Goal: Check status: Check status

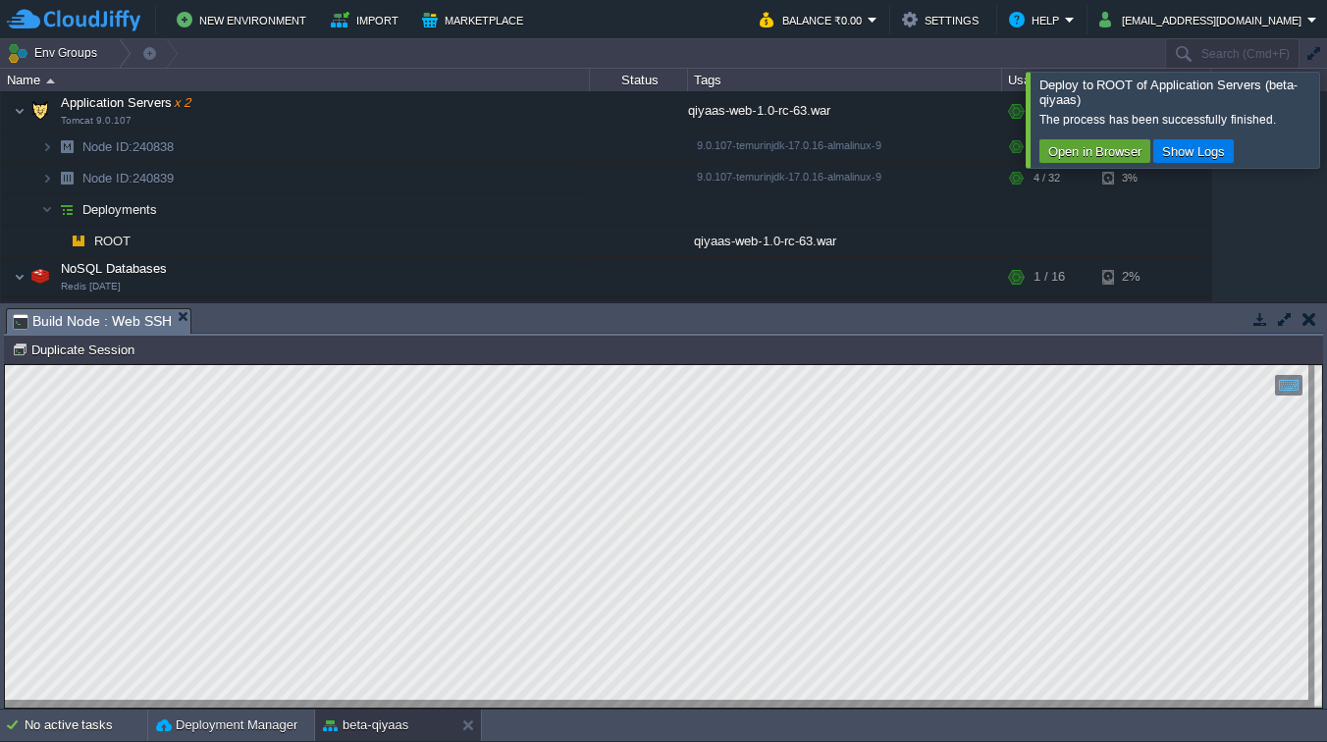
scroll to position [18, 274]
click at [1326, 123] on div at bounding box center [1350, 119] width 0 height 95
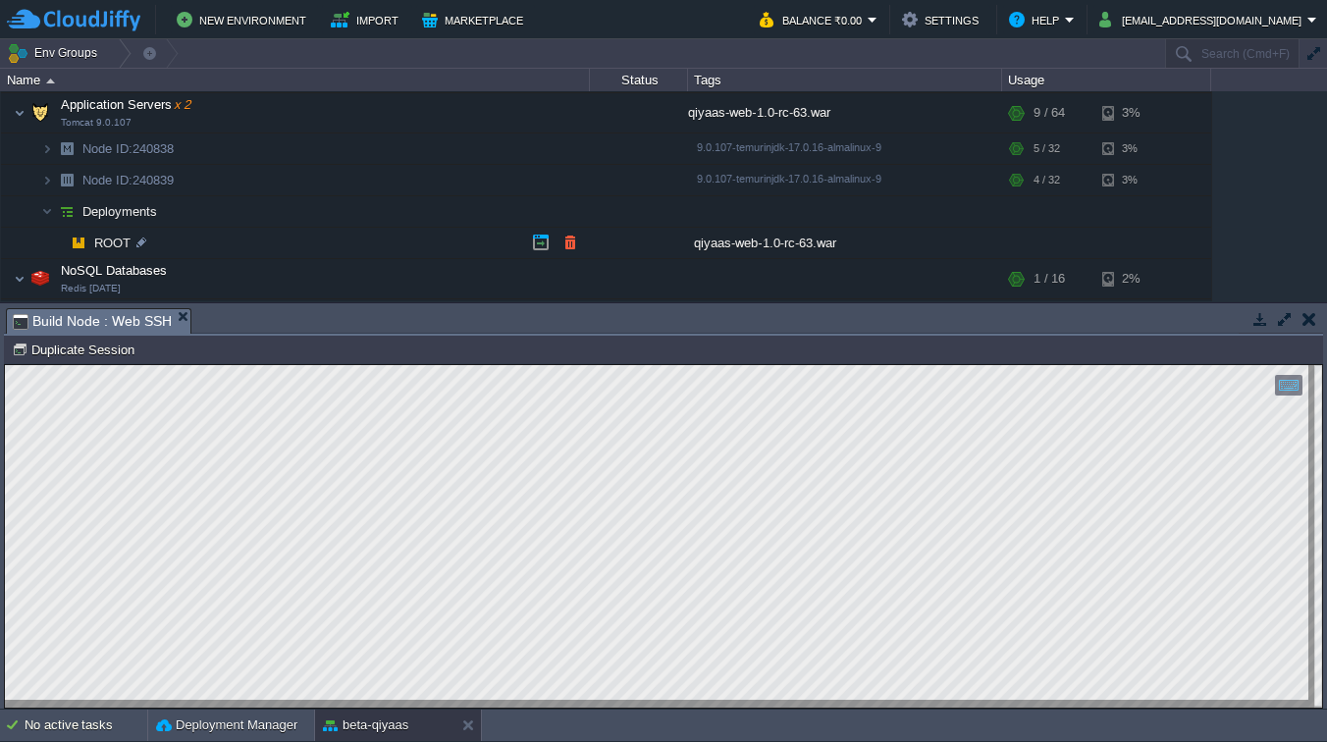
scroll to position [593, 0]
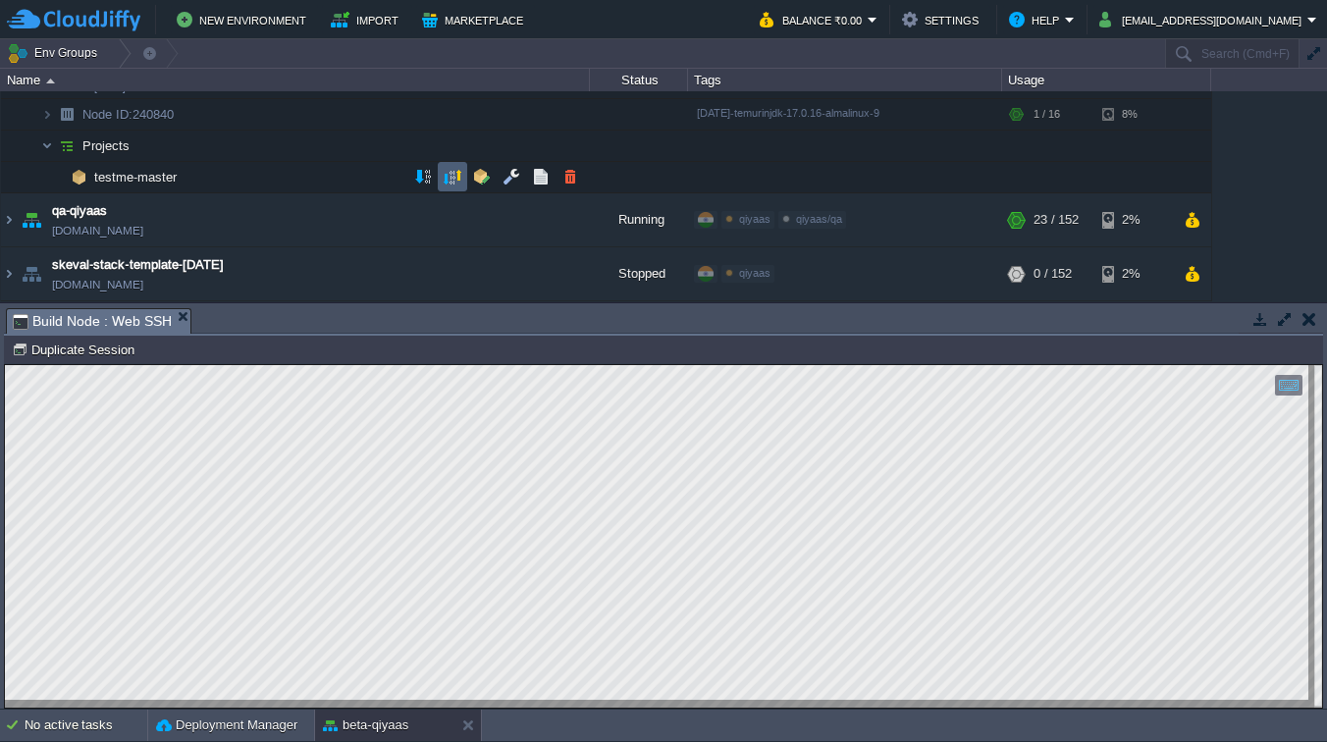
click at [446, 175] on button "button" at bounding box center [453, 177] width 18 height 18
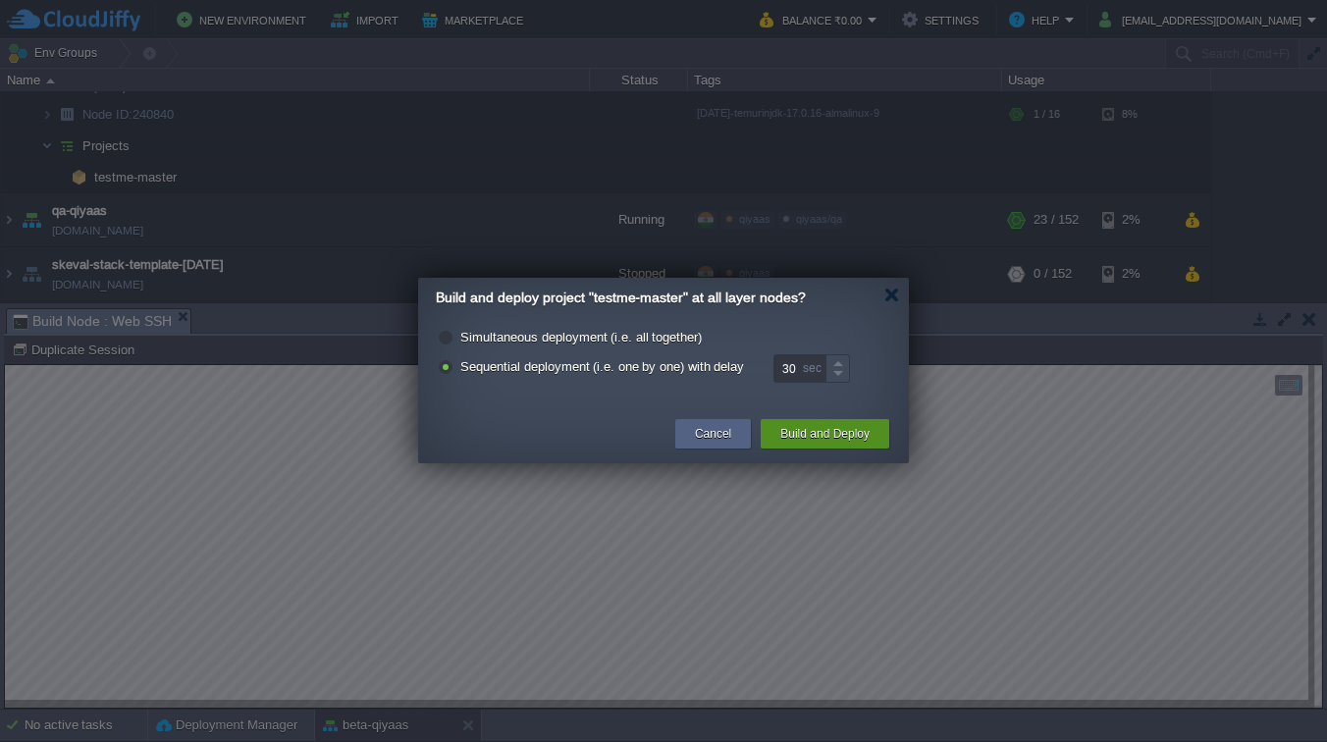
click at [860, 437] on button "Build and Deploy" at bounding box center [824, 434] width 89 height 20
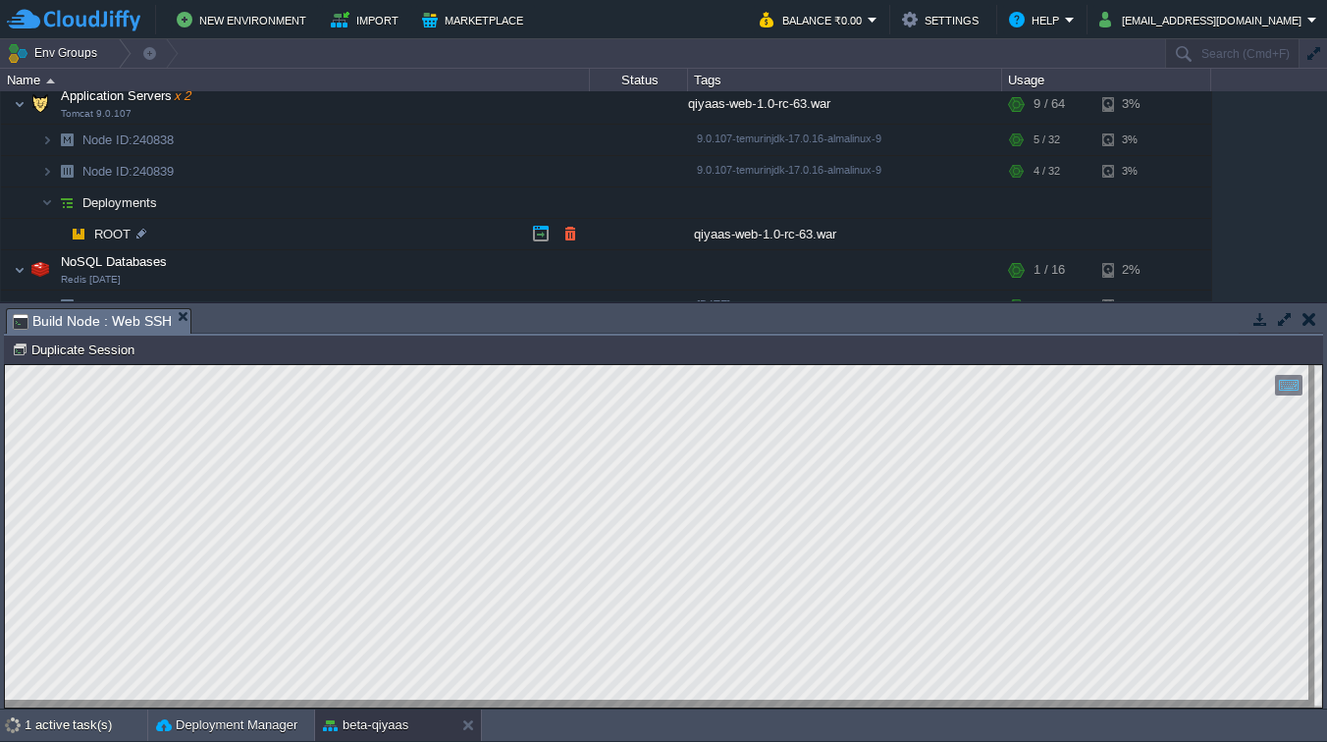
scroll to position [189, 0]
click at [204, 727] on button "Deployment Manager" at bounding box center [226, 725] width 141 height 20
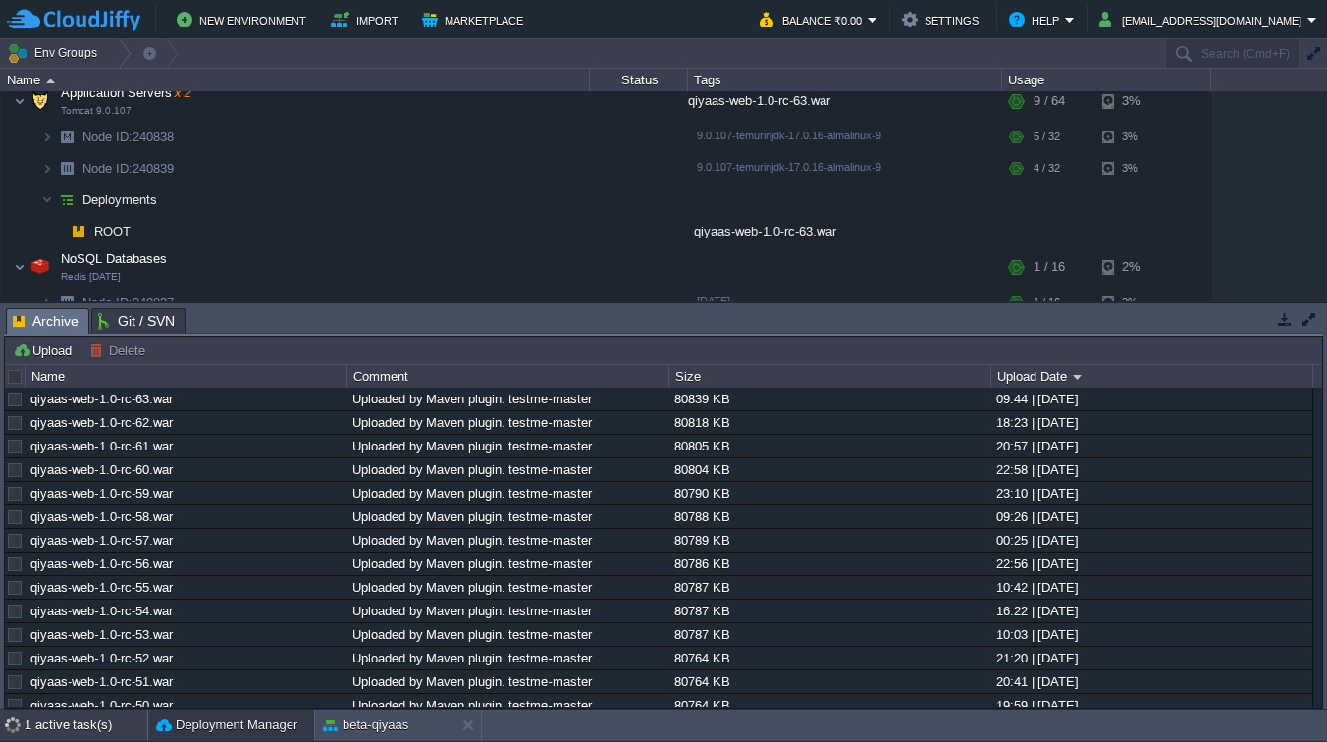
click at [51, 731] on div "1 active task(s)" at bounding box center [86, 724] width 123 height 31
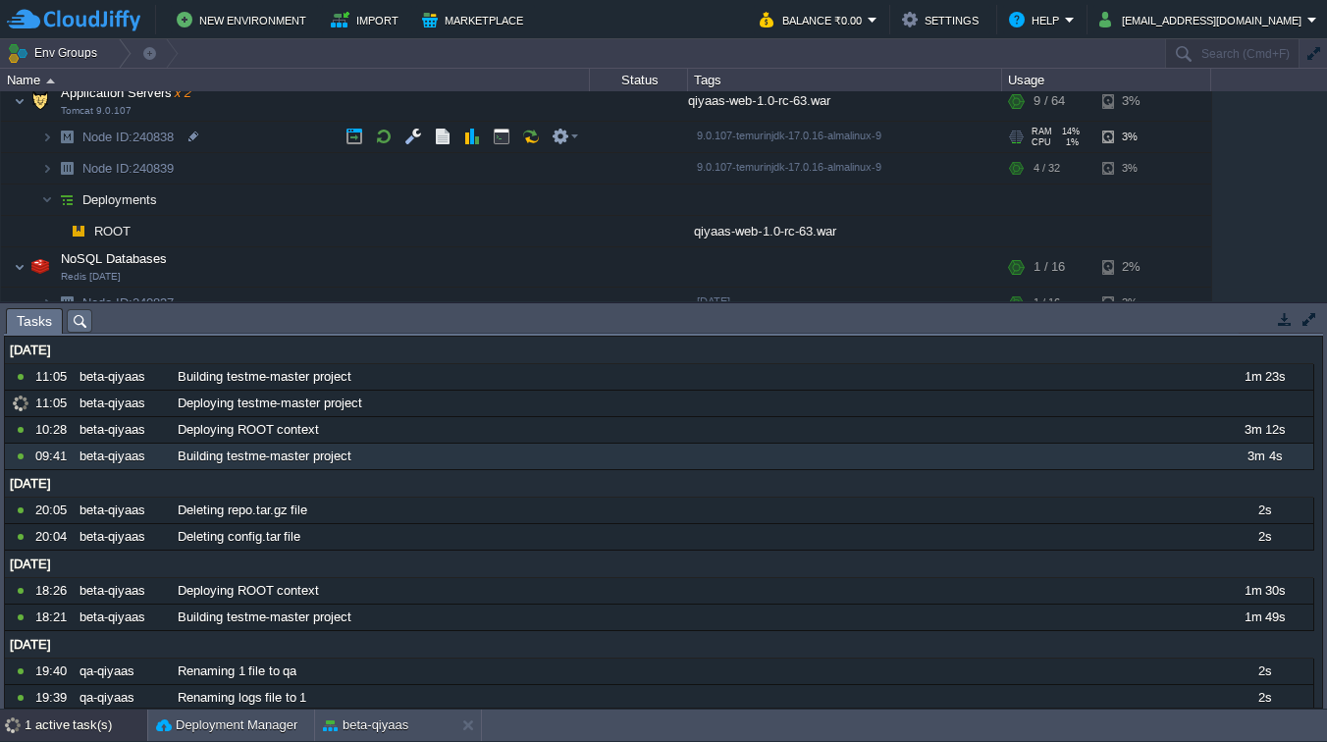
click at [611, 150] on td at bounding box center [639, 137] width 98 height 31
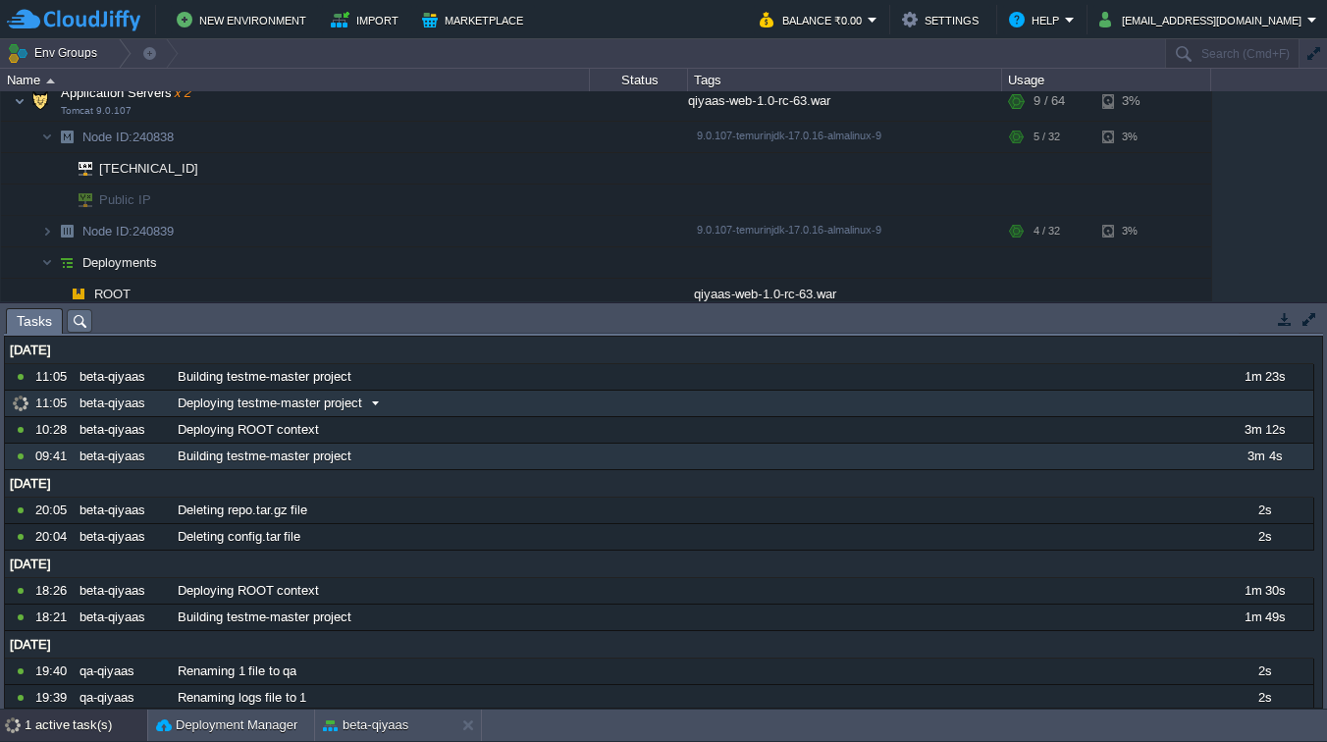
click at [364, 401] on span at bounding box center [375, 403] width 26 height 18
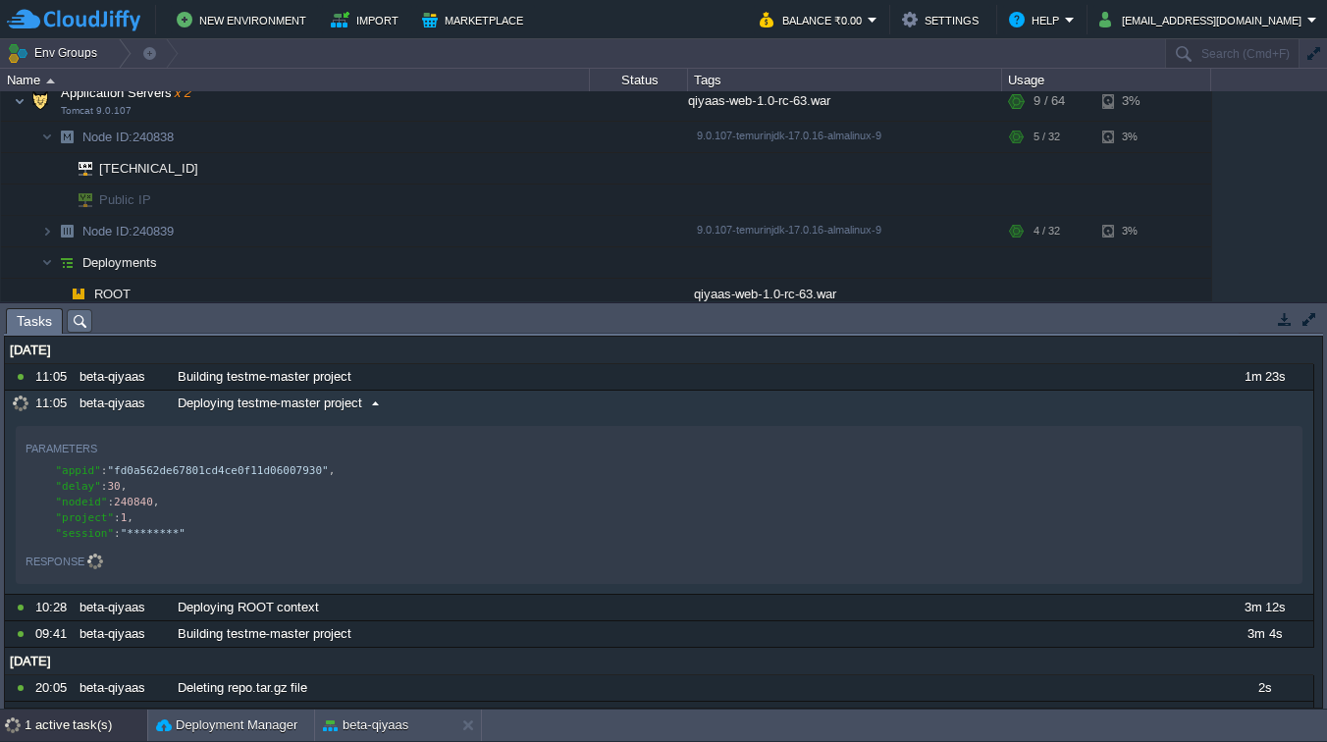
click at [364, 401] on span at bounding box center [375, 403] width 26 height 18
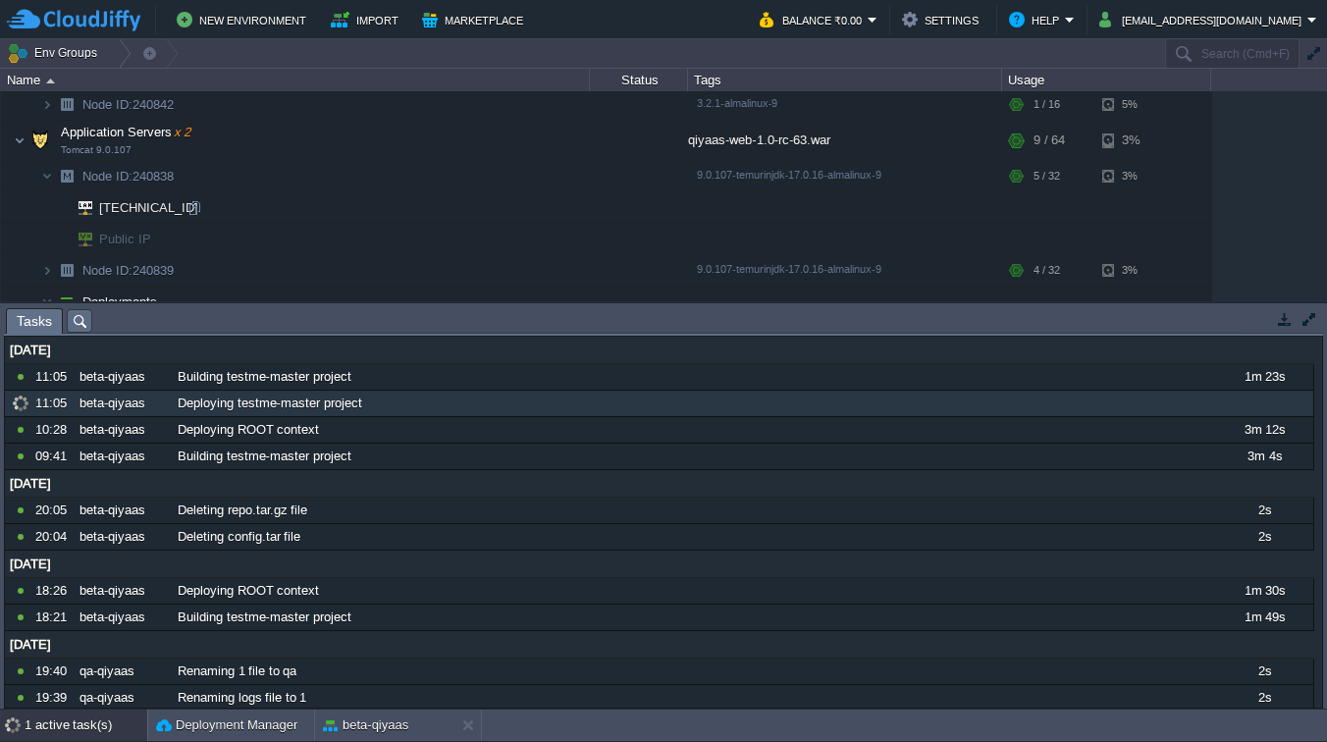
scroll to position [175, 0]
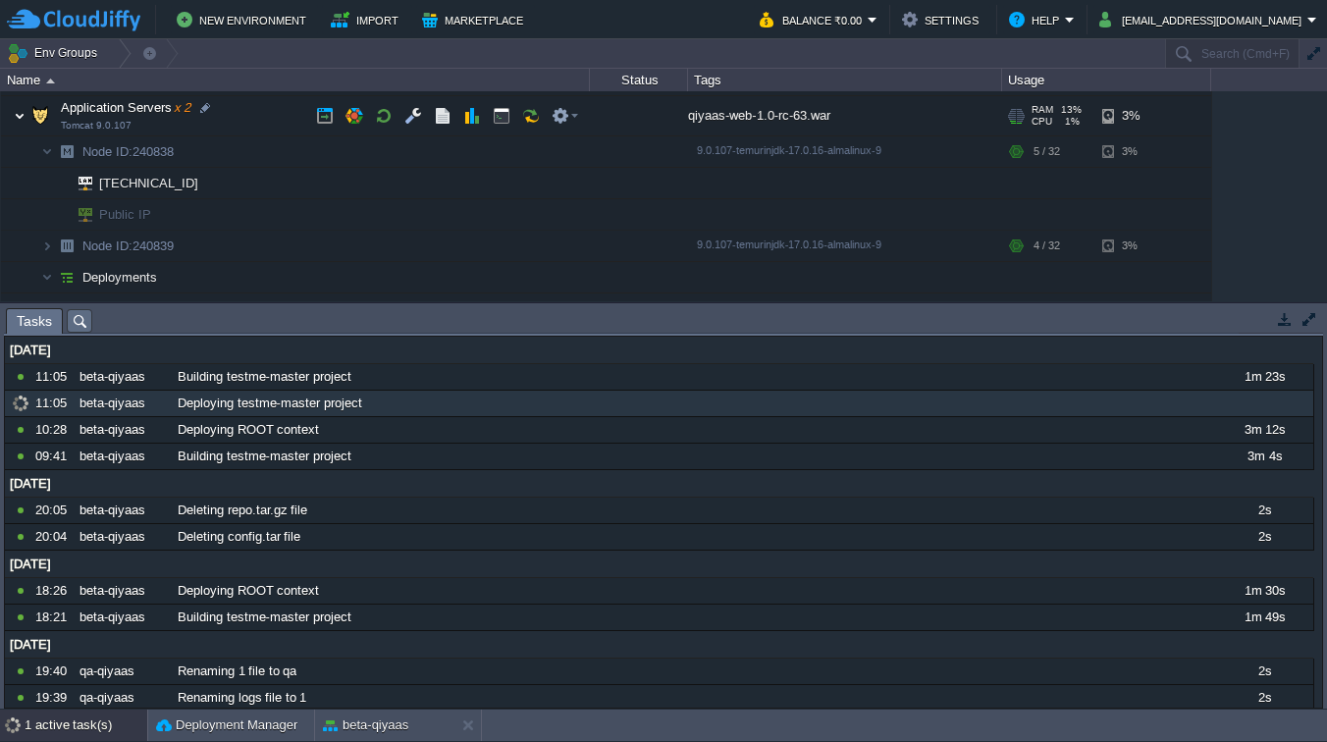
click at [20, 122] on img at bounding box center [20, 115] width 12 height 39
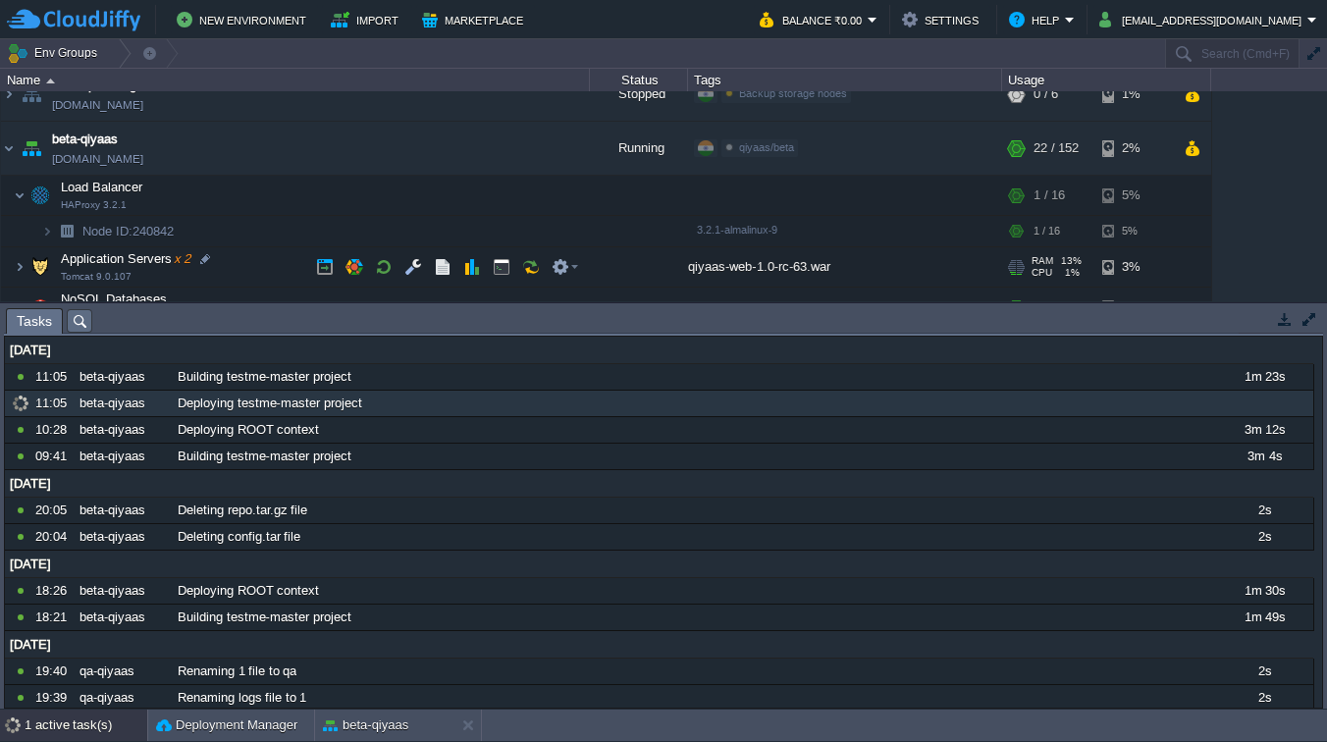
scroll to position [0, 0]
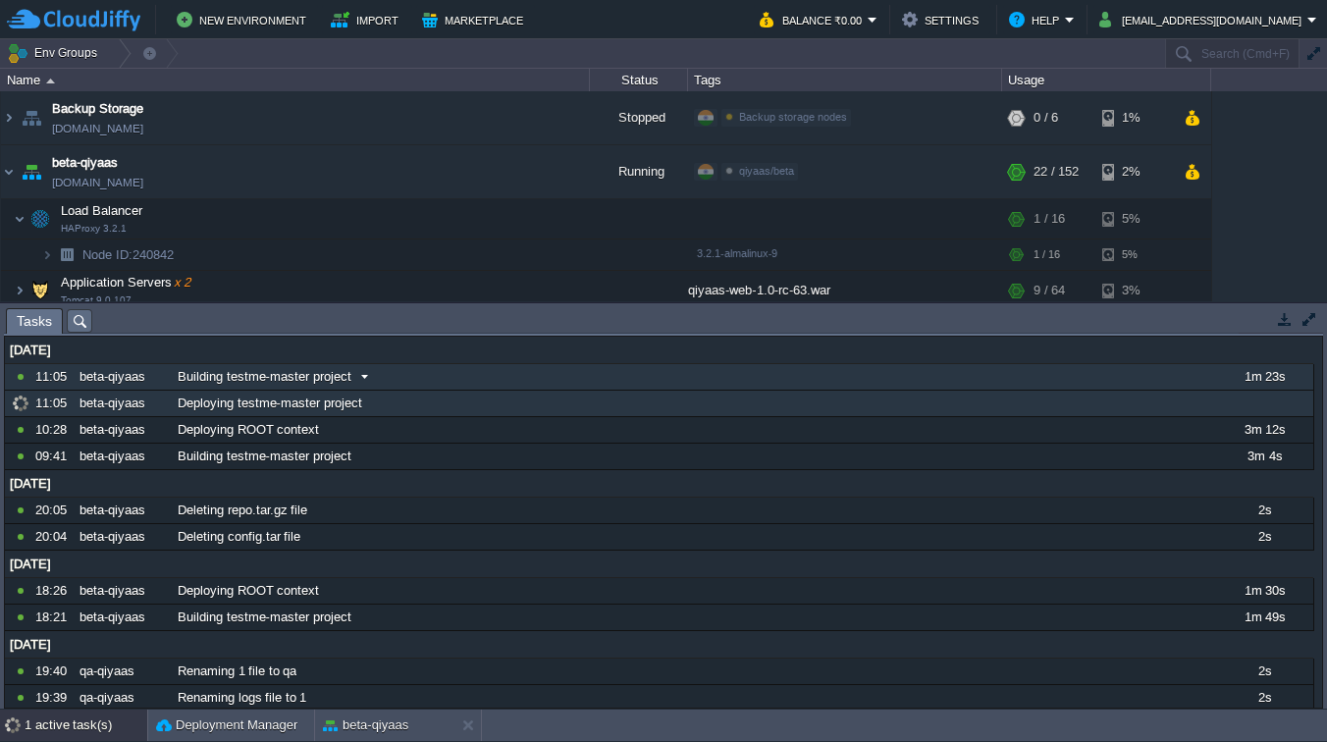
click at [204, 377] on span "Building testme-master project" at bounding box center [265, 377] width 174 height 18
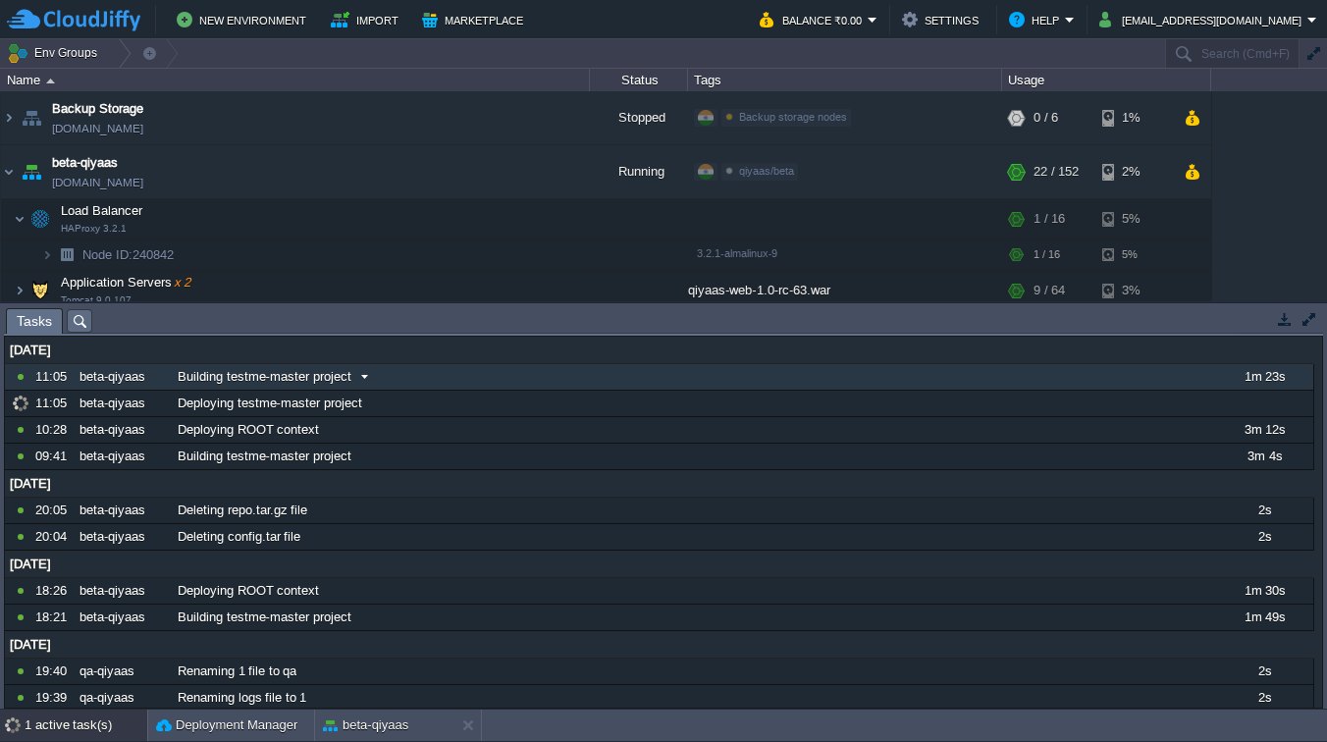
click at [204, 377] on span "Building testme-master project" at bounding box center [265, 377] width 174 height 18
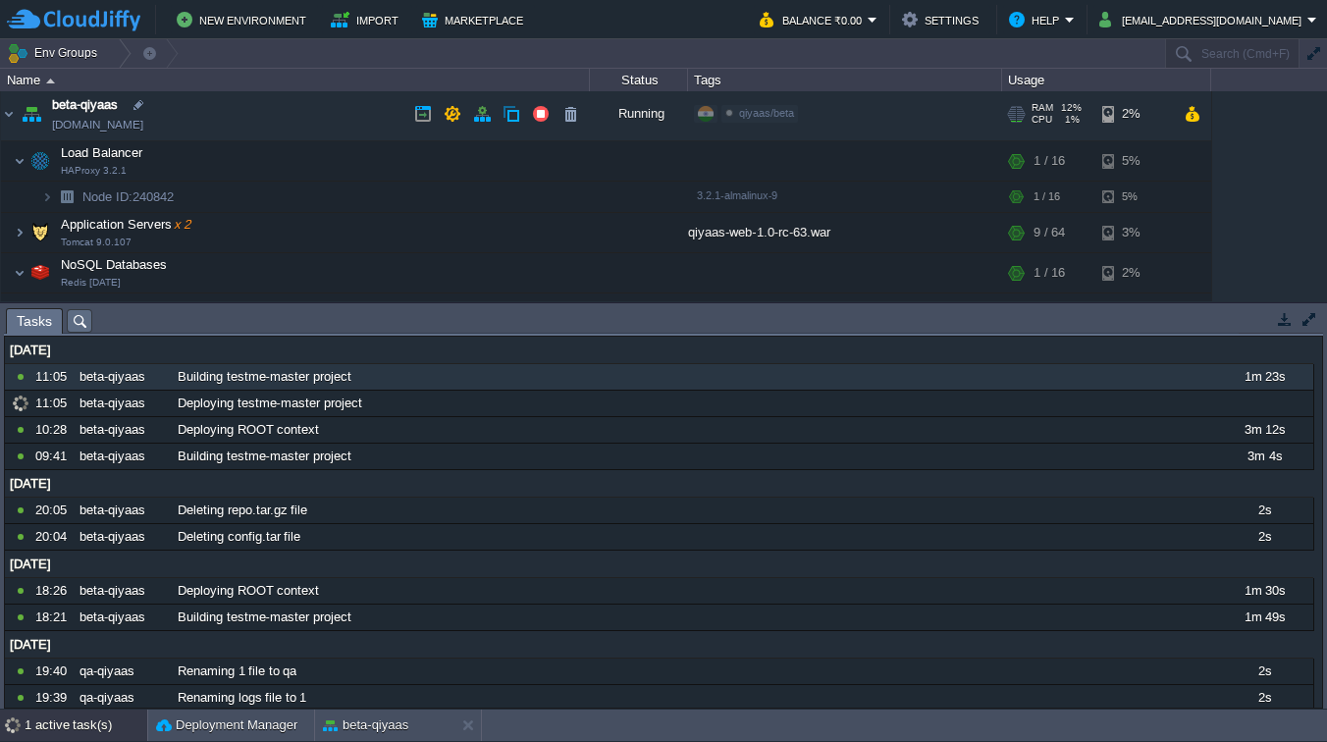
scroll to position [70, 0]
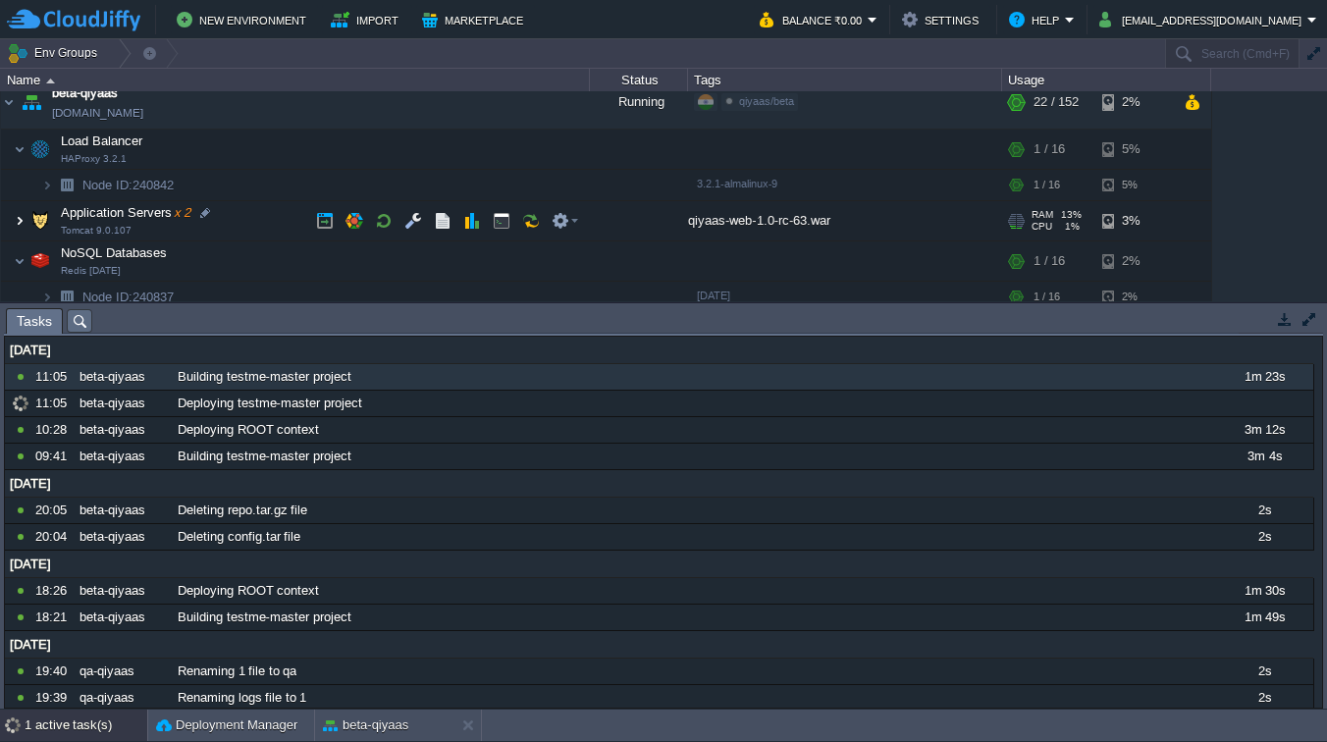
click at [22, 221] on img at bounding box center [20, 220] width 12 height 39
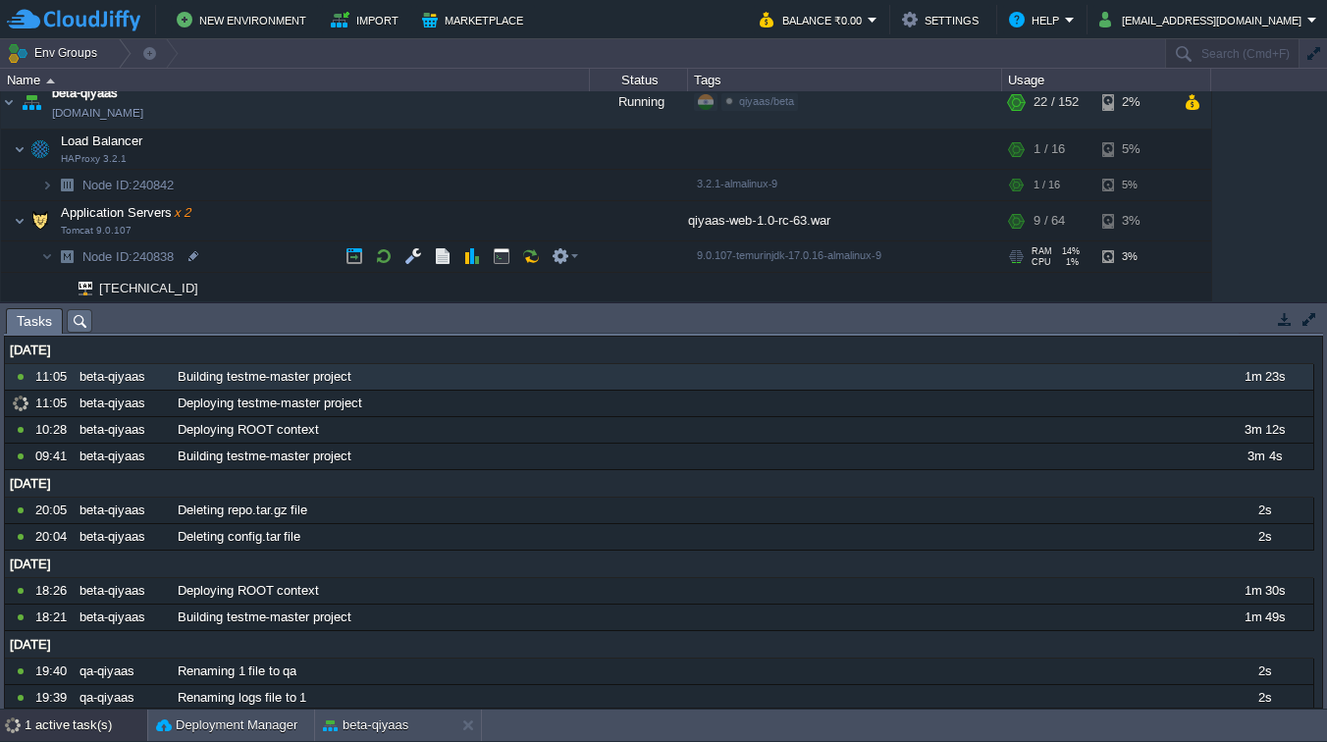
scroll to position [147, 0]
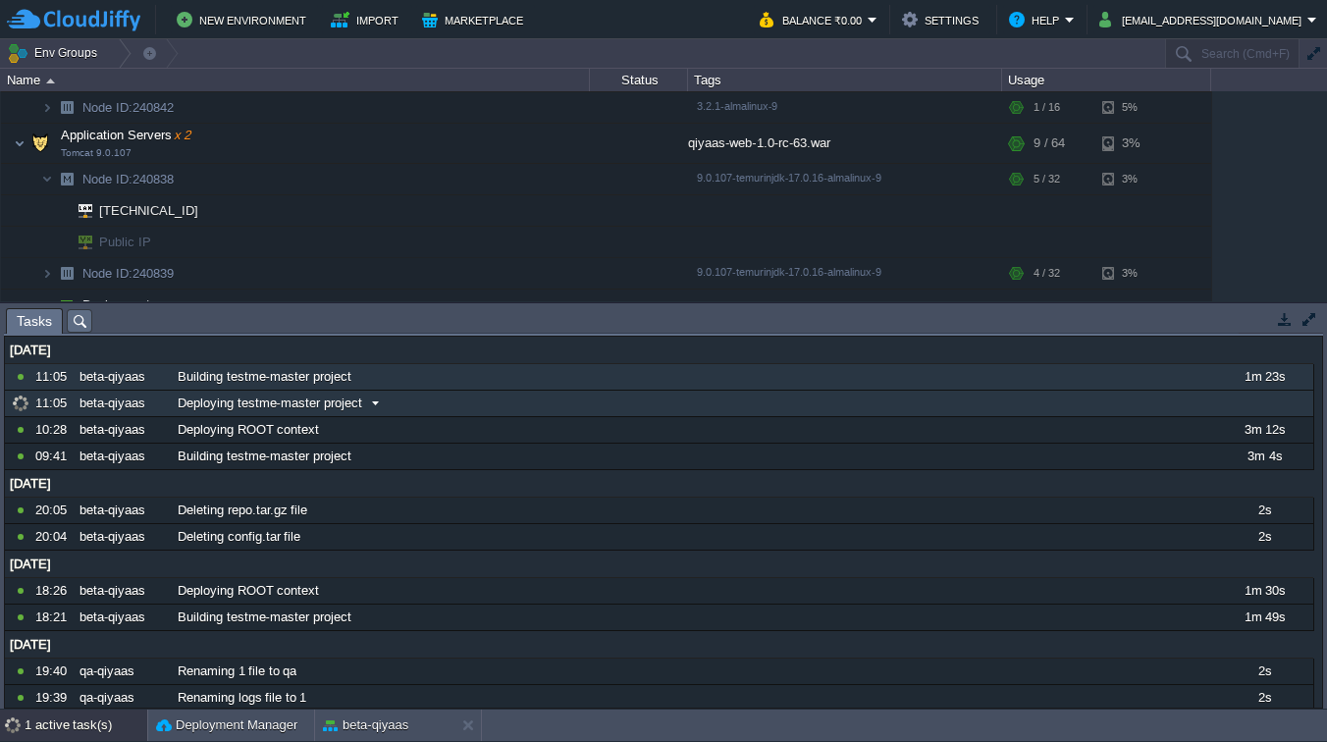
click at [266, 400] on span "Deploying testme-master project" at bounding box center [270, 403] width 184 height 18
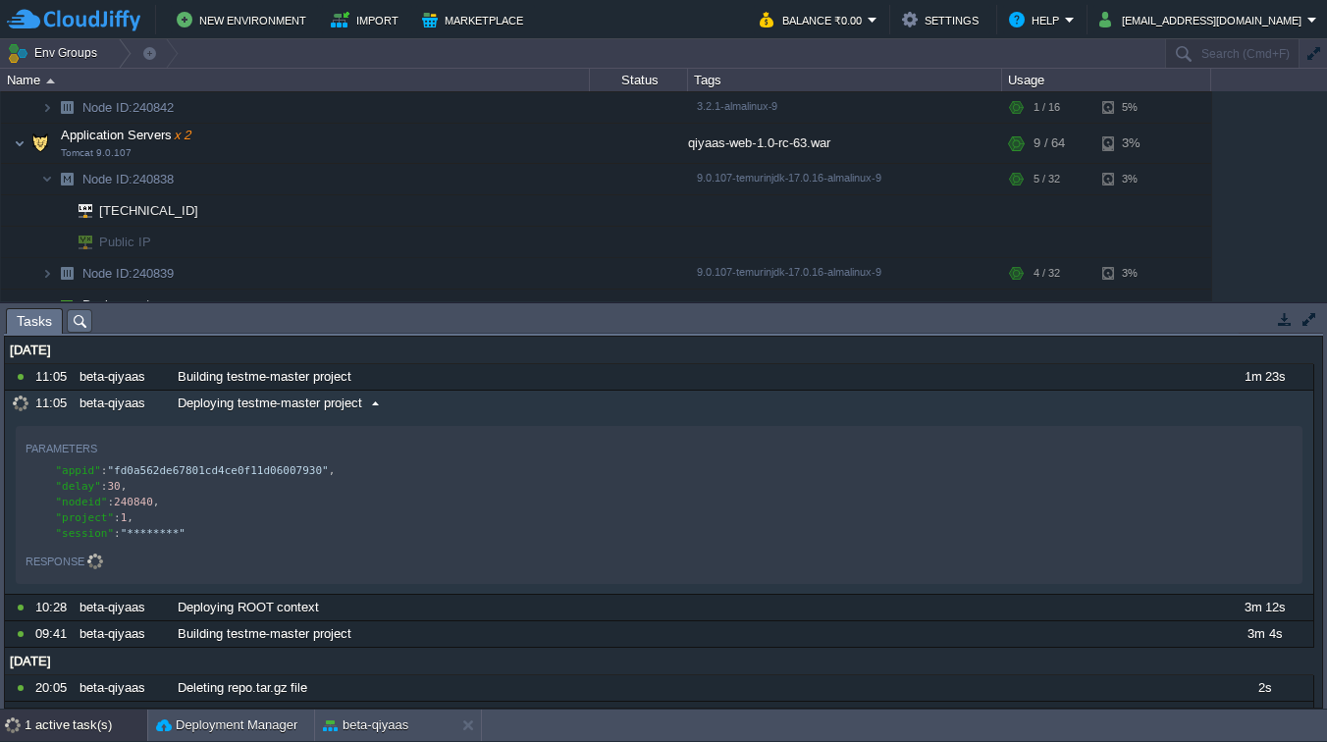
click at [266, 400] on span "Deploying testme-master project" at bounding box center [270, 403] width 184 height 18
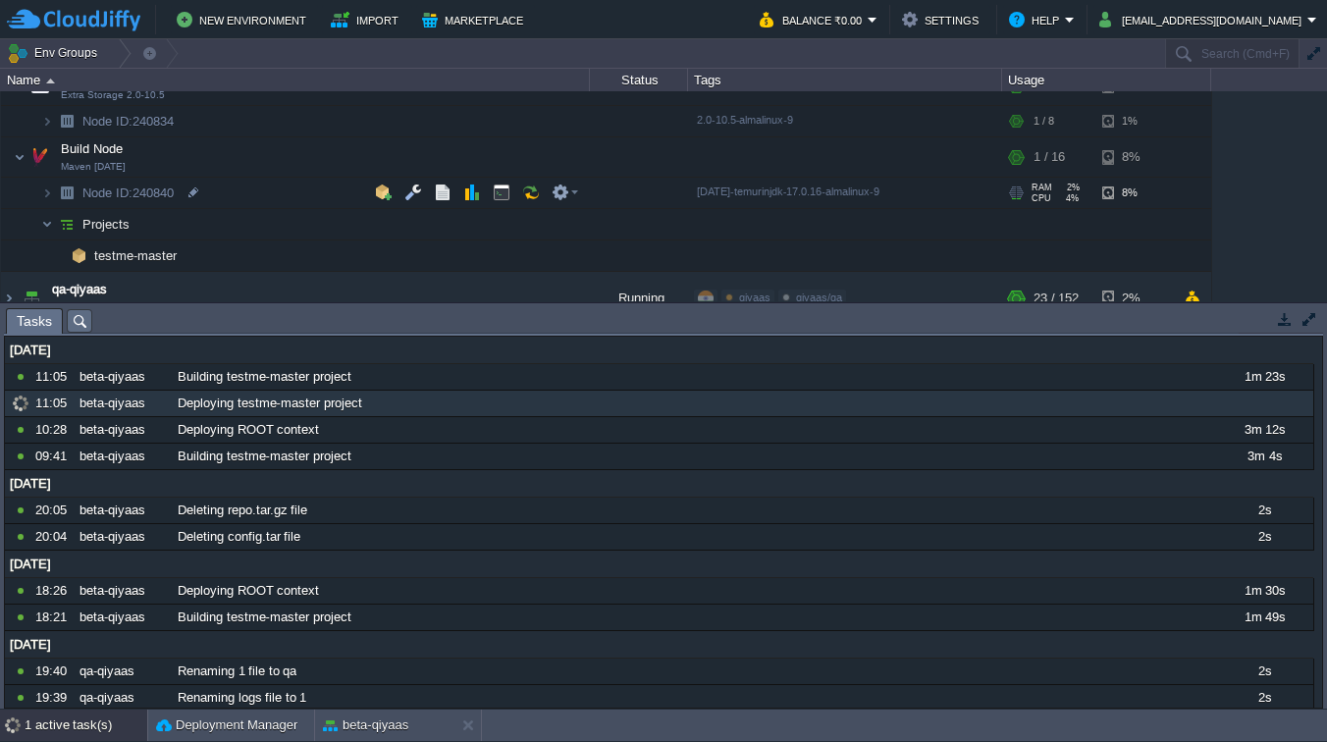
scroll to position [600, 0]
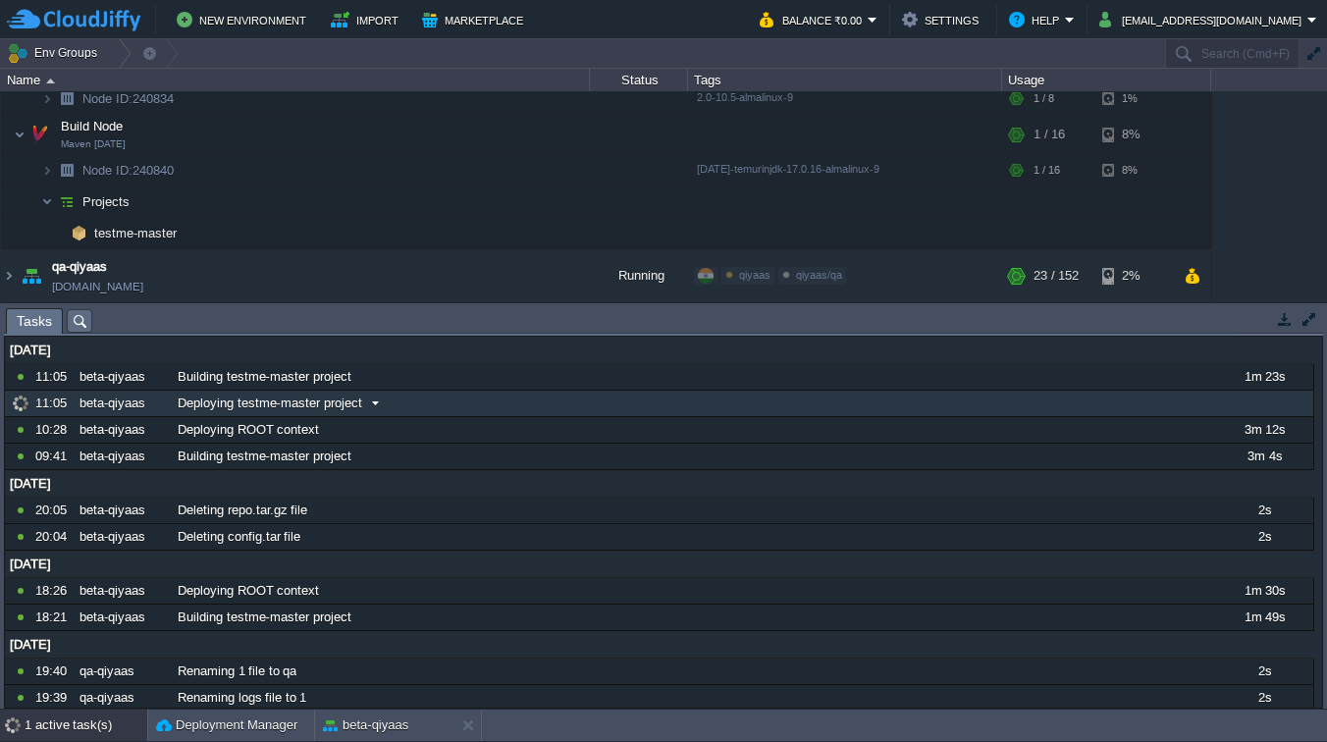
click at [322, 406] on span "Deploying testme-master project" at bounding box center [270, 403] width 184 height 18
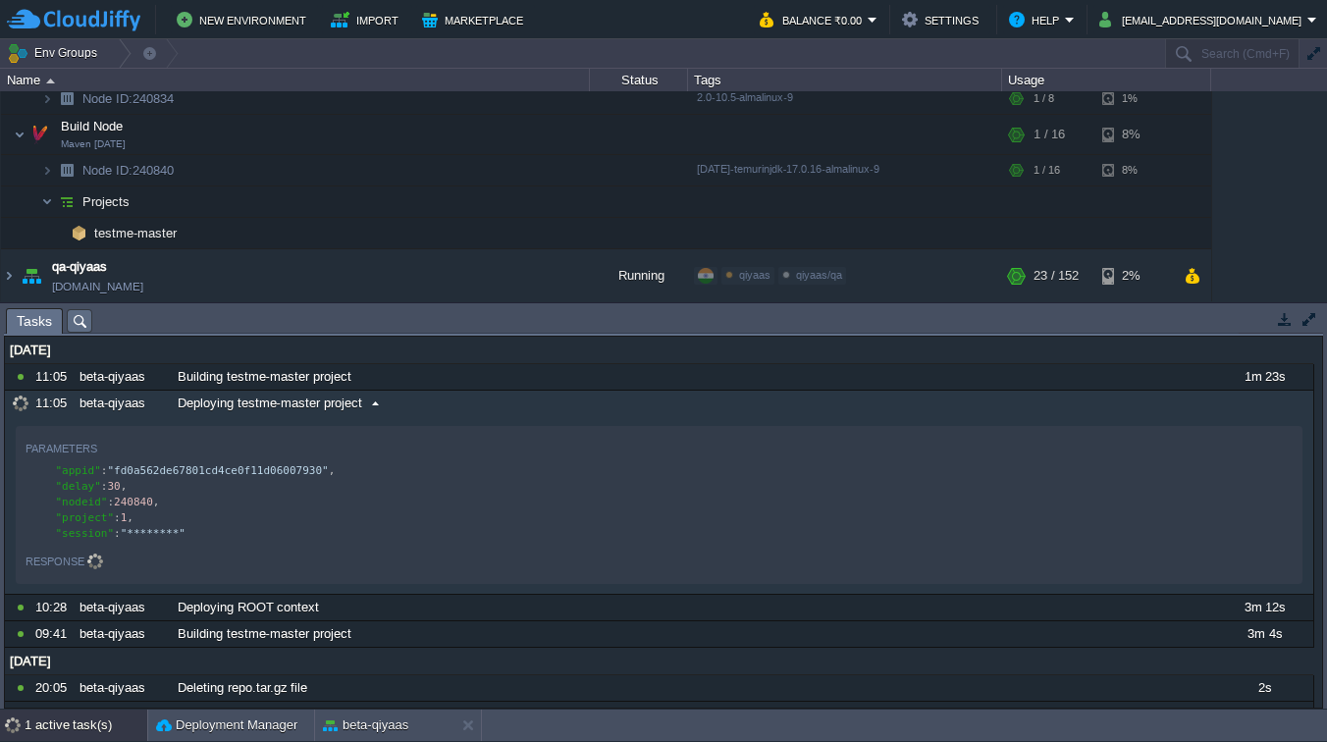
click at [322, 406] on span "Deploying testme-master project" at bounding box center [270, 403] width 184 height 18
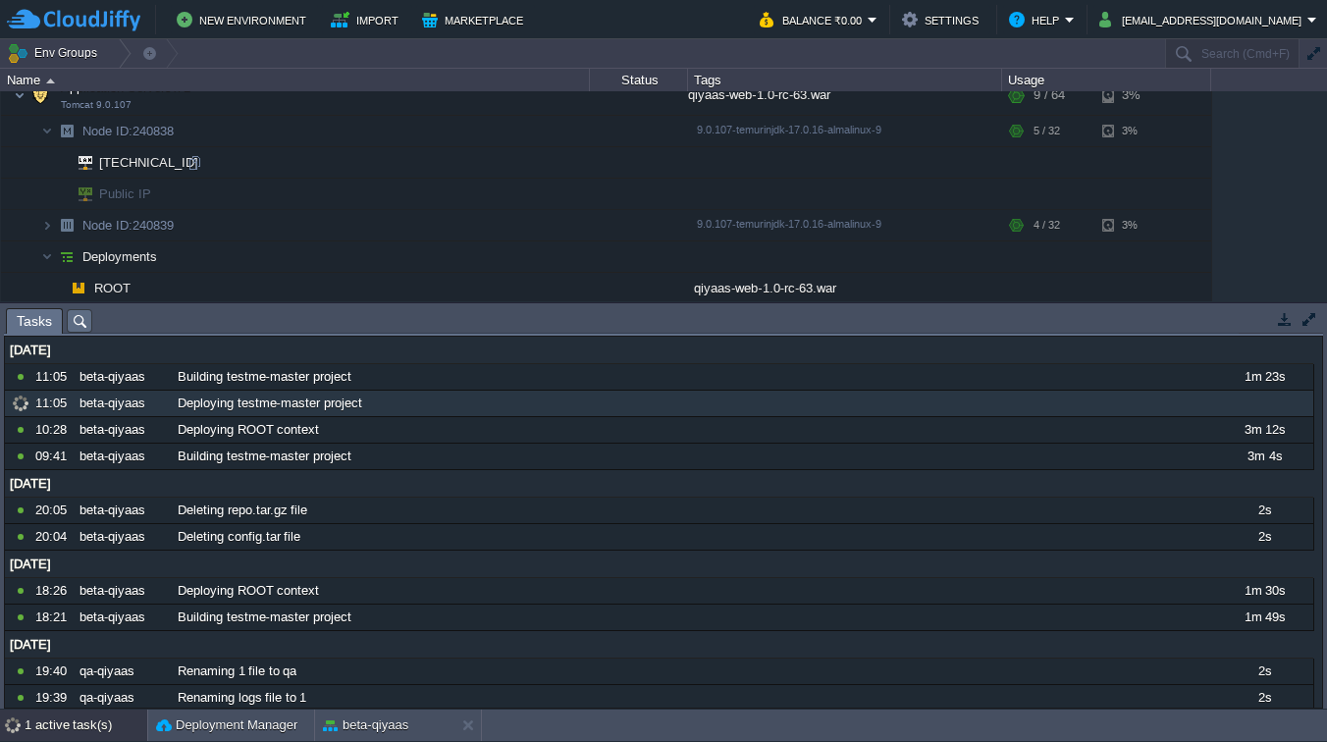
scroll to position [193, 0]
